Goal: Navigation & Orientation: Find specific page/section

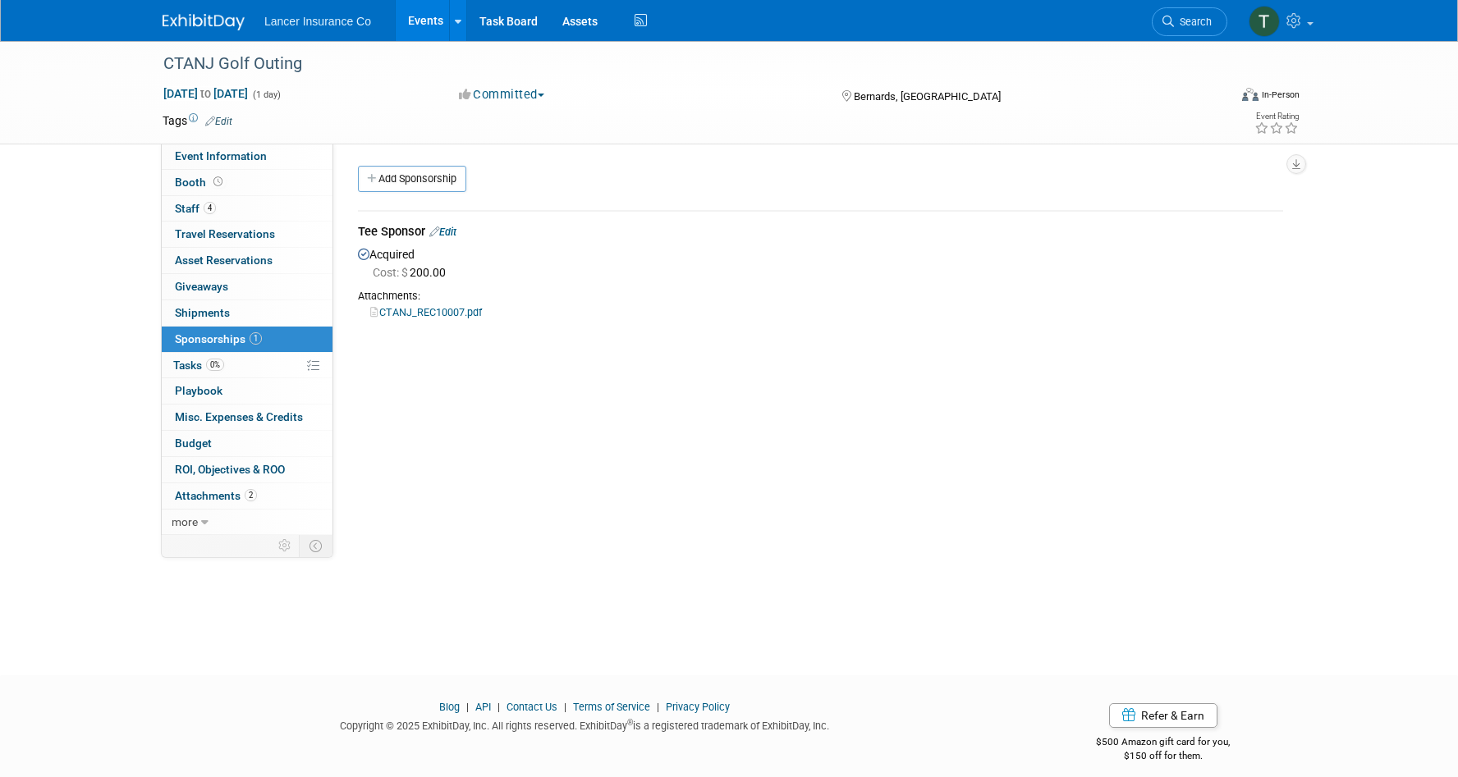
click at [420, 16] on link "Events" at bounding box center [426, 20] width 60 height 41
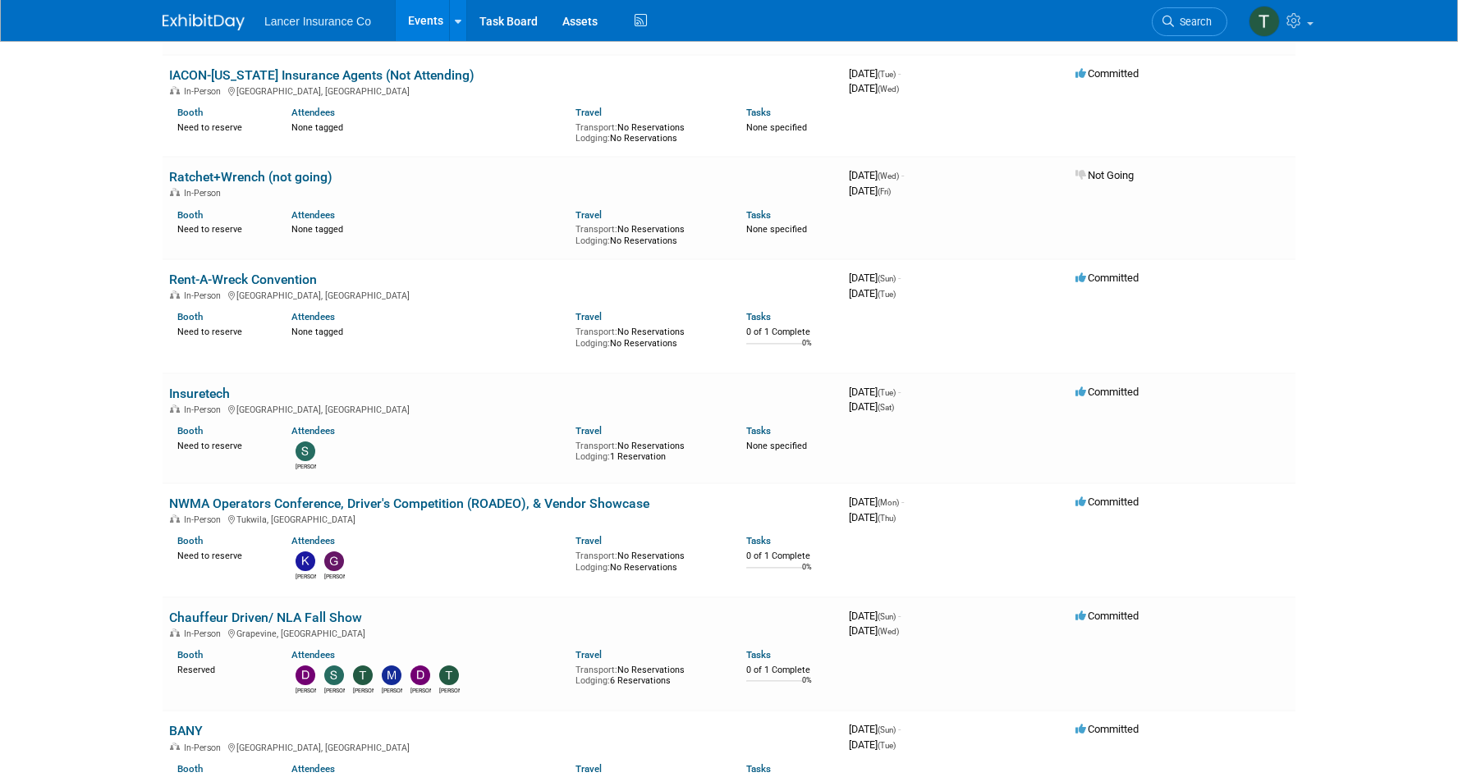
scroll to position [1757, 0]
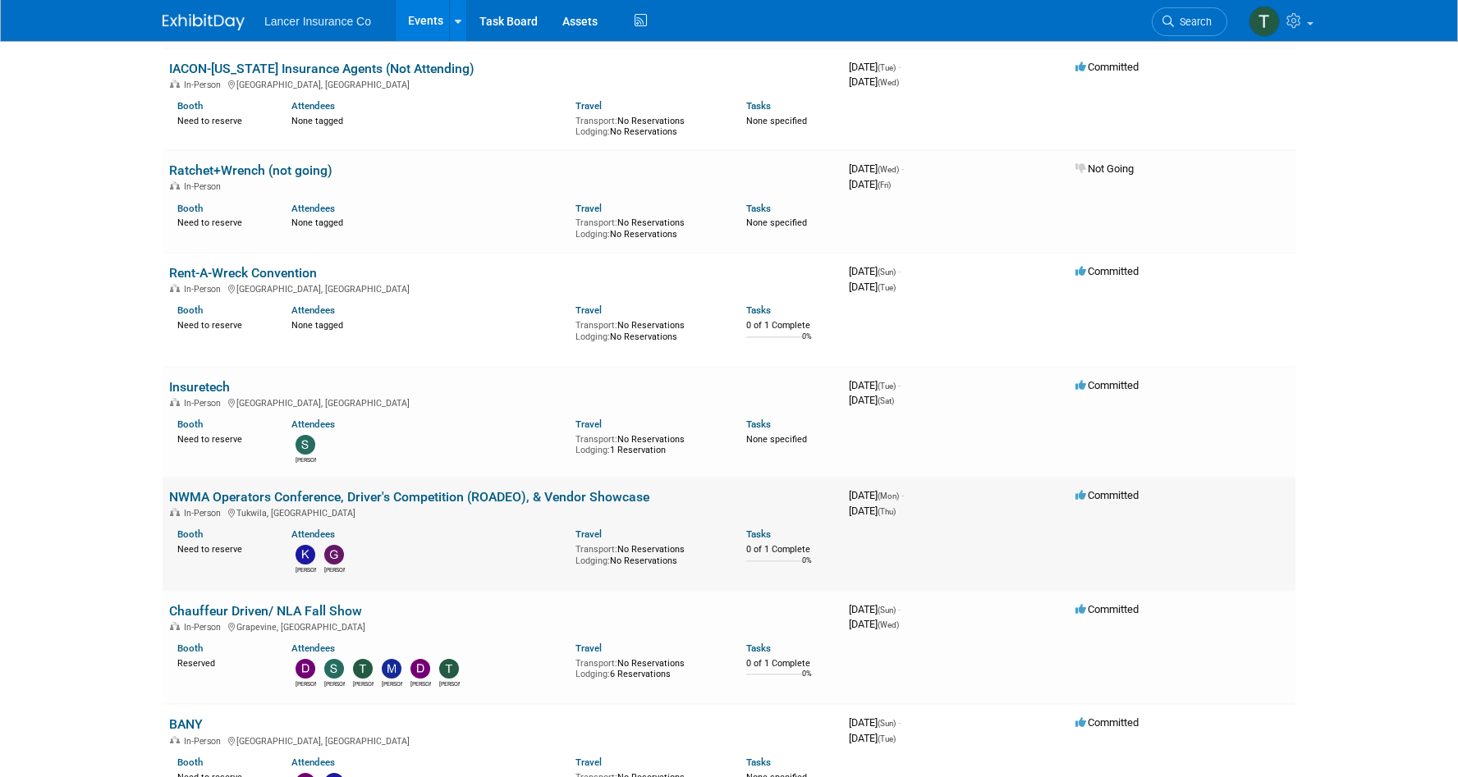
click at [274, 506] on div "In-Person [GEOGRAPHIC_DATA], [GEOGRAPHIC_DATA]" at bounding box center [502, 512] width 667 height 13
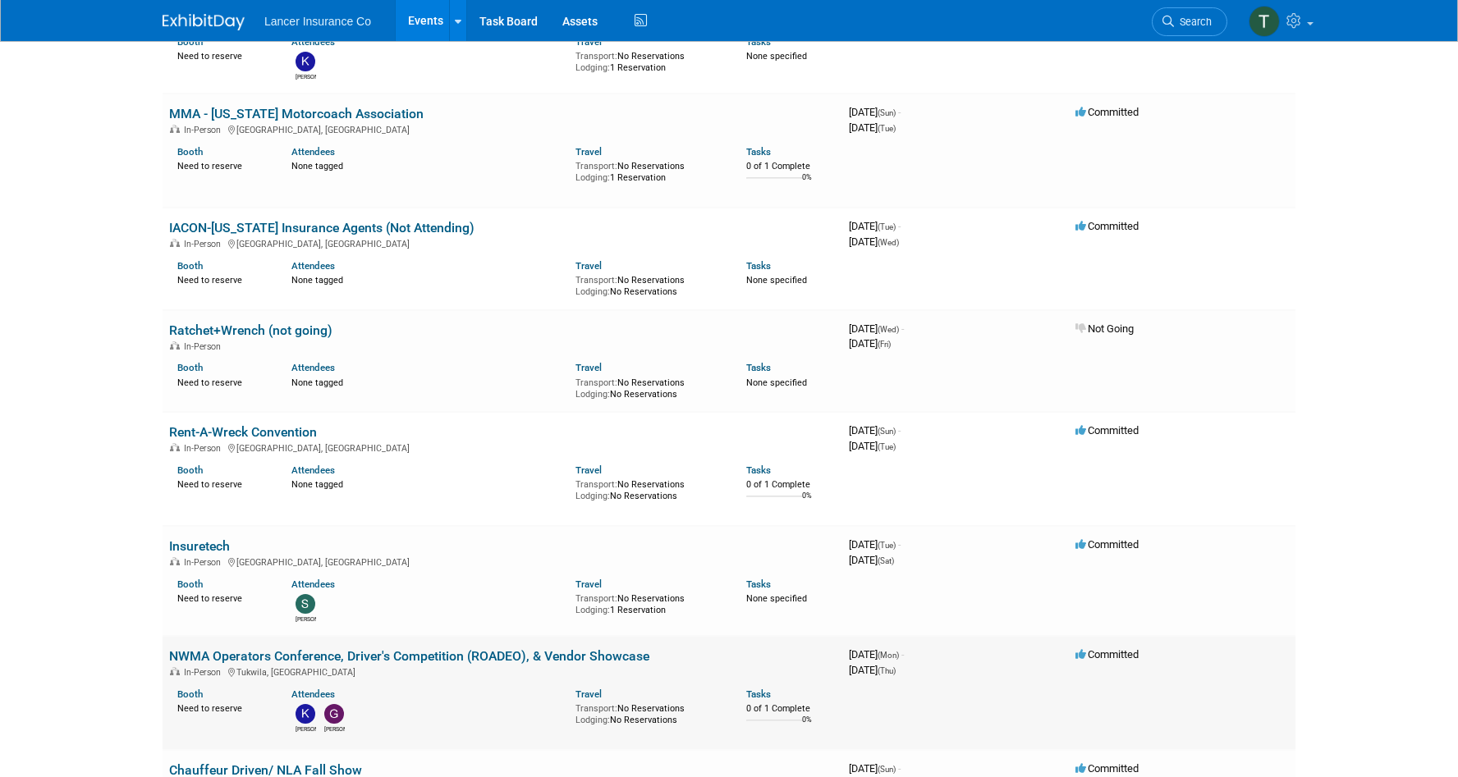
click at [273, 648] on link "NWMA Operators Conference, Driver's Competition (ROADEO), & Vendor Showcase" at bounding box center [409, 656] width 480 height 16
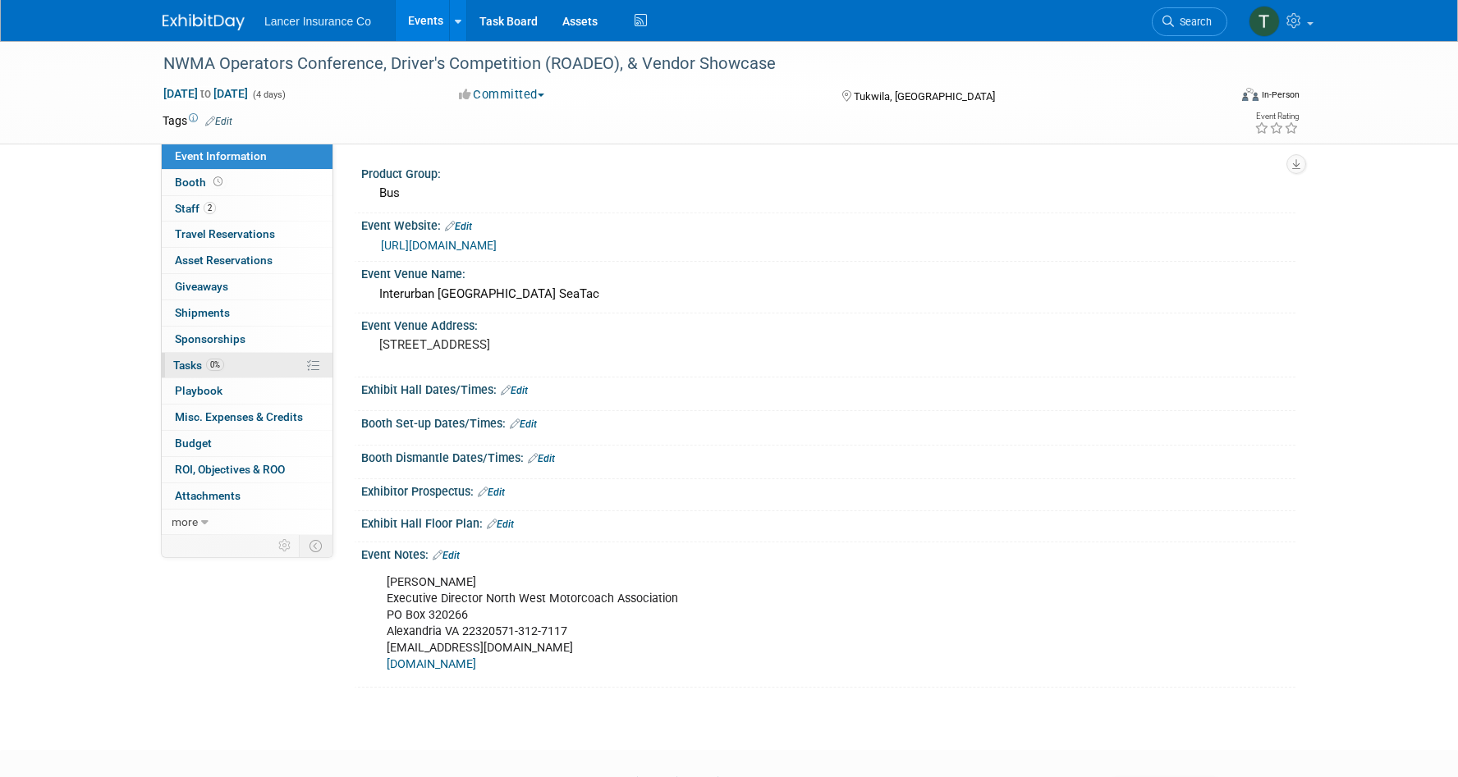
click at [189, 372] on link "0% Tasks 0%" at bounding box center [247, 365] width 171 height 25
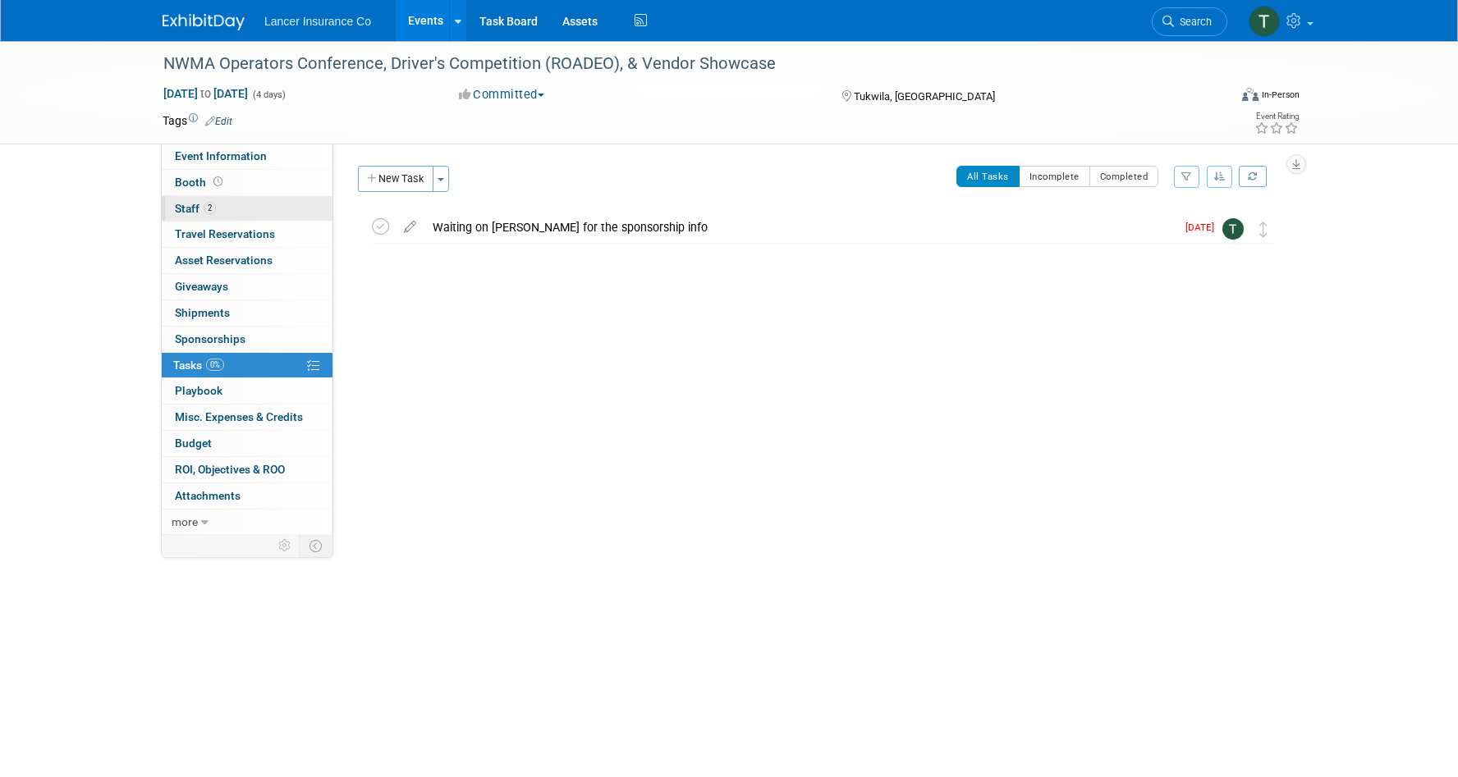
click at [192, 211] on span "Staff 2" at bounding box center [195, 208] width 41 height 13
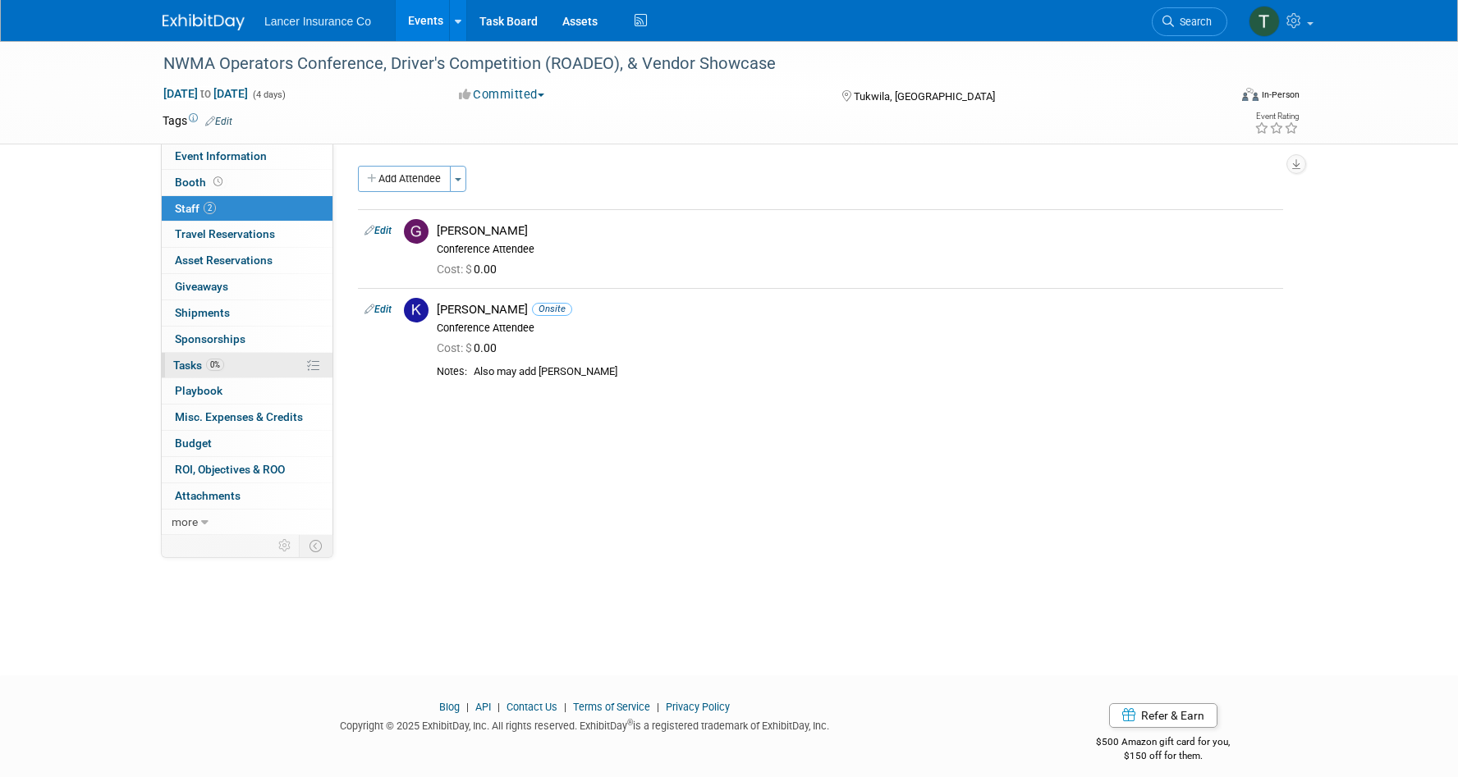
click at [195, 368] on span "Tasks 0%" at bounding box center [198, 365] width 51 height 13
